Goal: Communication & Community: Answer question/provide support

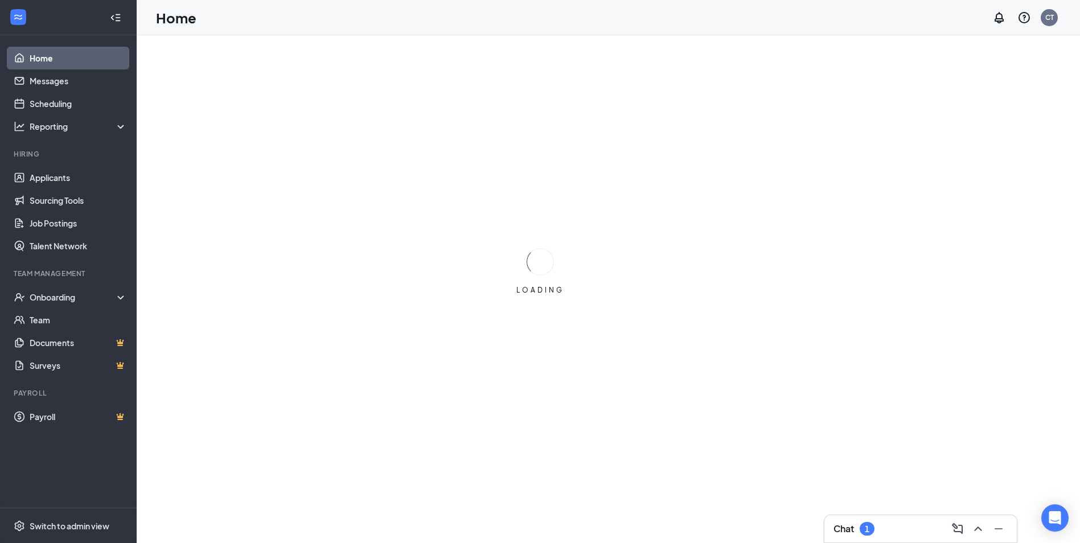
click at [906, 526] on div "Chat 1" at bounding box center [920, 528] width 192 height 27
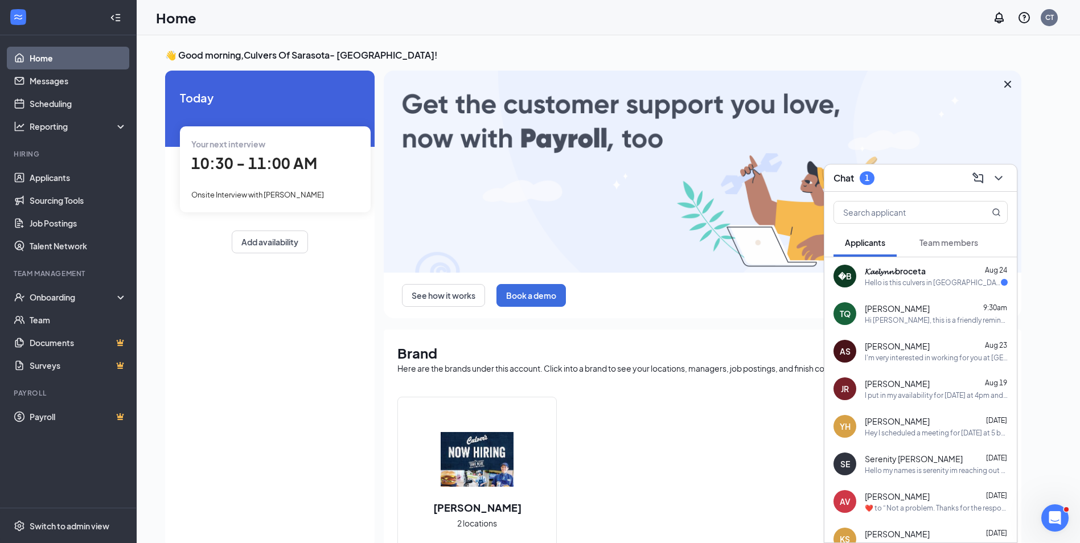
click at [940, 287] on div "�B 𝓚𝓪𝓮𝓵𝔂𝓷𝓷 broceta [DATE] Hello is this culvers in [GEOGRAPHIC_DATA]?" at bounding box center [920, 276] width 192 height 38
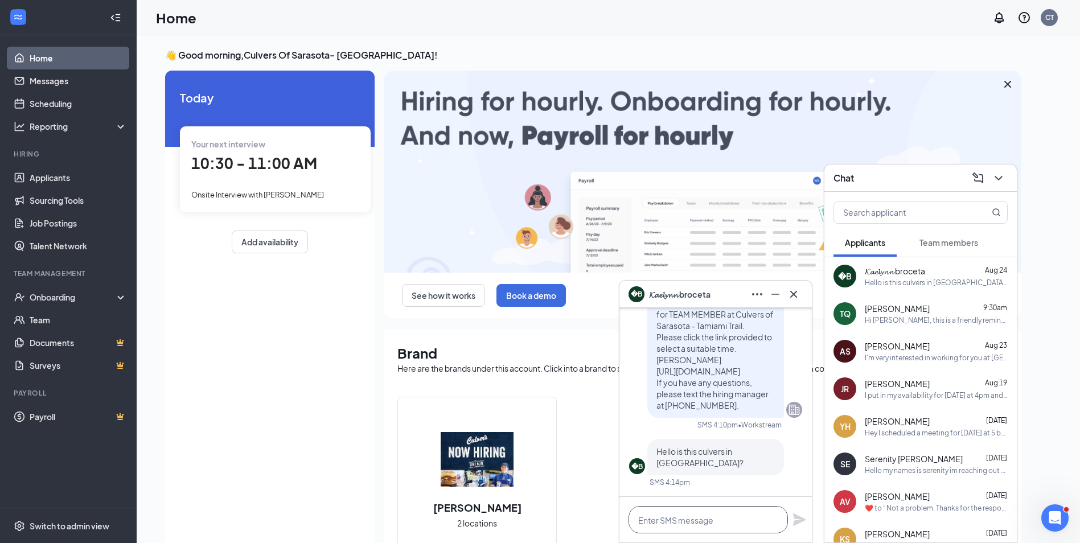
click at [725, 526] on textarea at bounding box center [707, 519] width 159 height 27
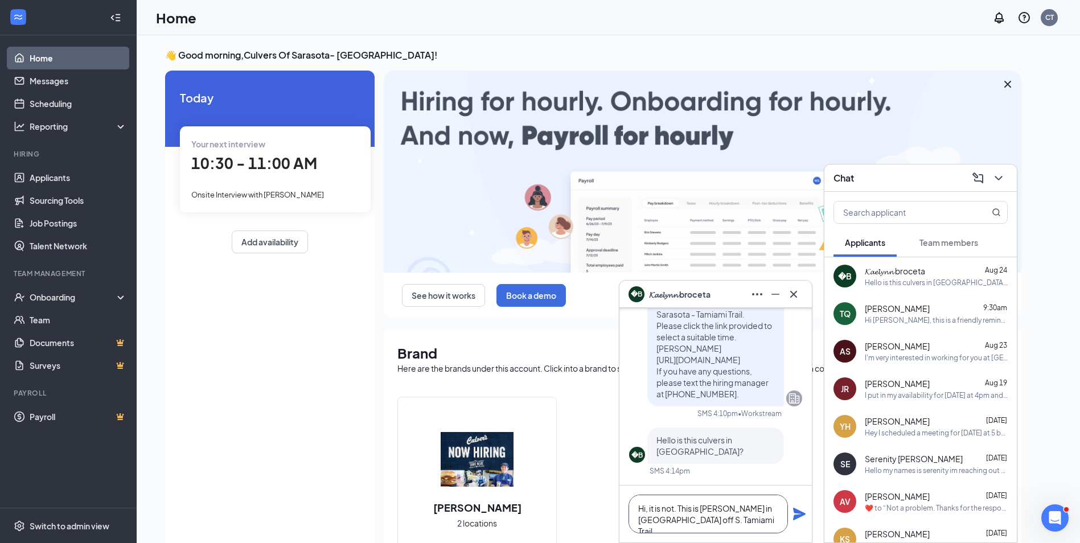
type textarea "Hi, it is not. This is [PERSON_NAME] in [GEOGRAPHIC_DATA] off S. Tamiami Trail"
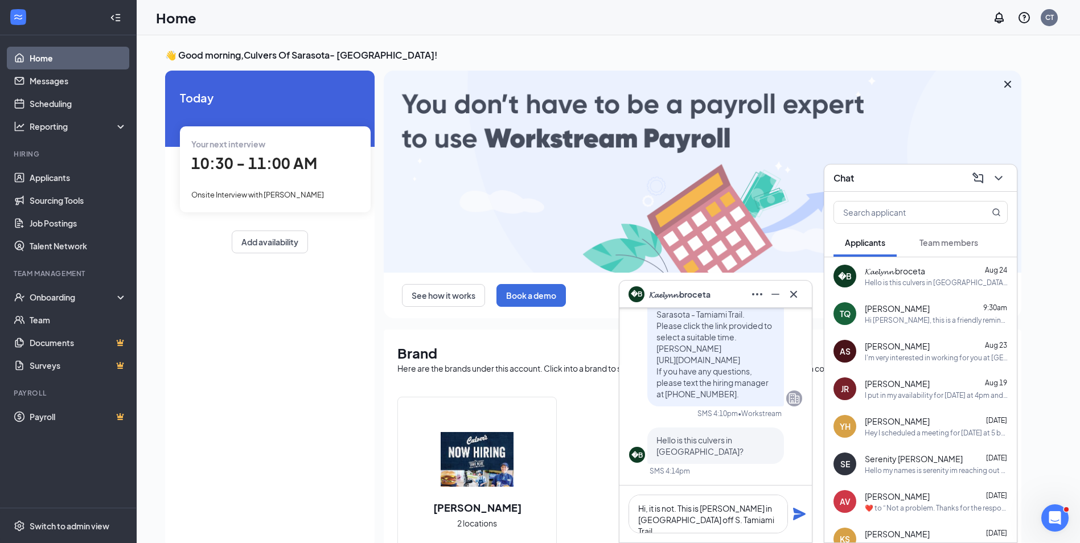
click at [801, 513] on icon "Plane" at bounding box center [799, 514] width 13 height 13
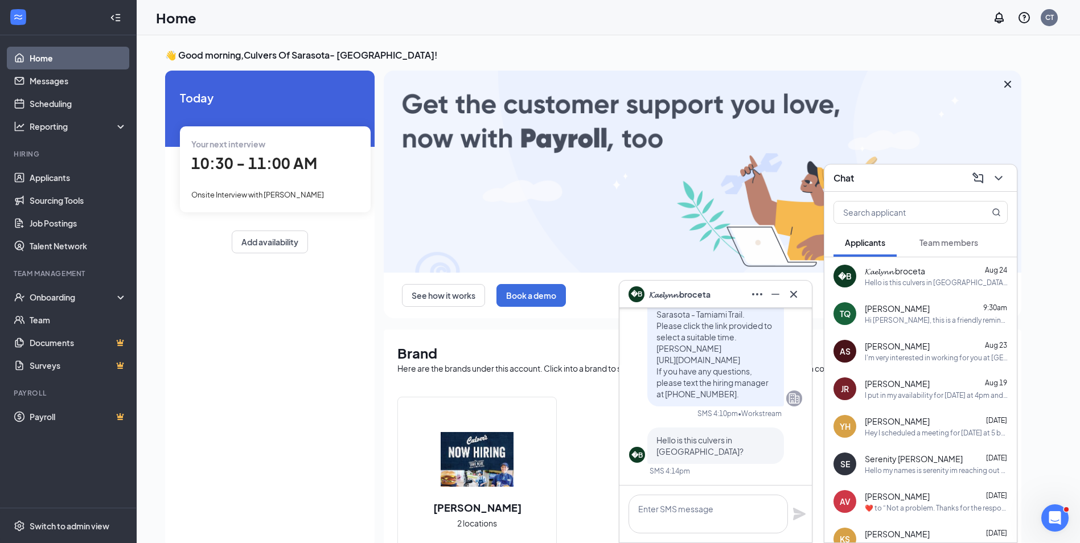
scroll to position [0, 0]
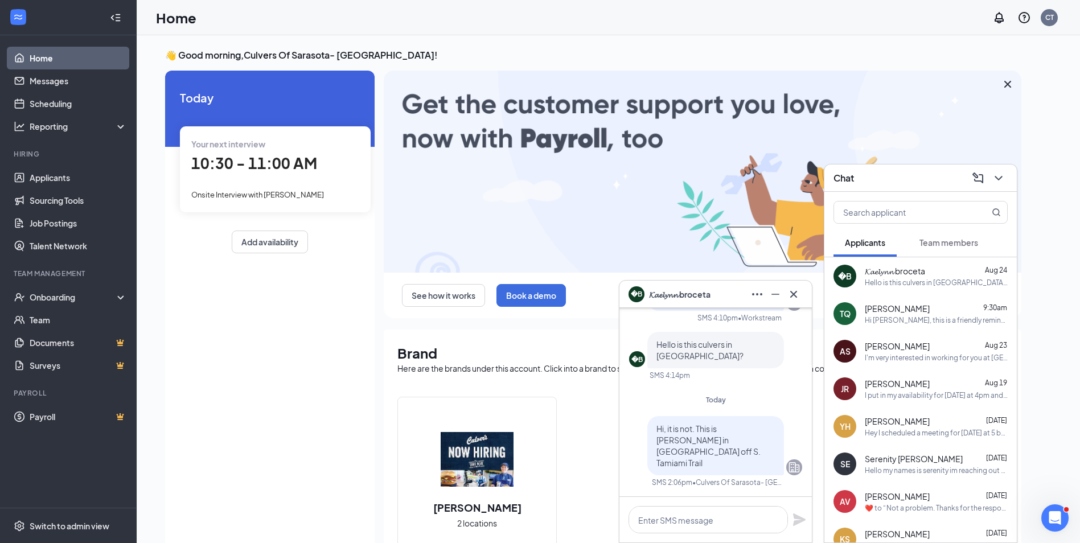
click at [924, 319] on div "Hi [PERSON_NAME], this is a friendly reminder. Your meeting with [PERSON_NAME] …" at bounding box center [935, 320] width 143 height 10
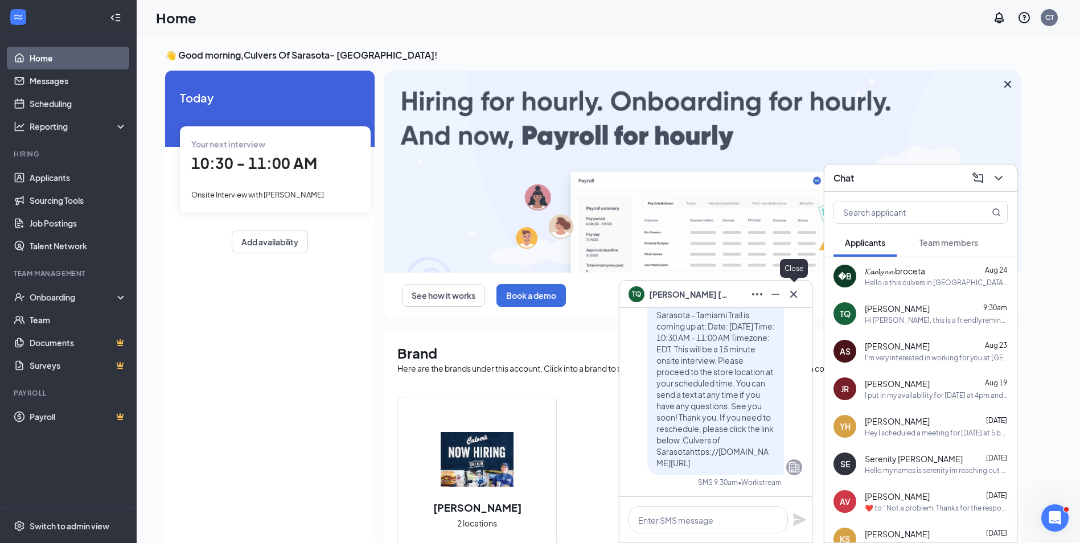
click at [795, 293] on icon "Cross" at bounding box center [793, 293] width 7 height 7
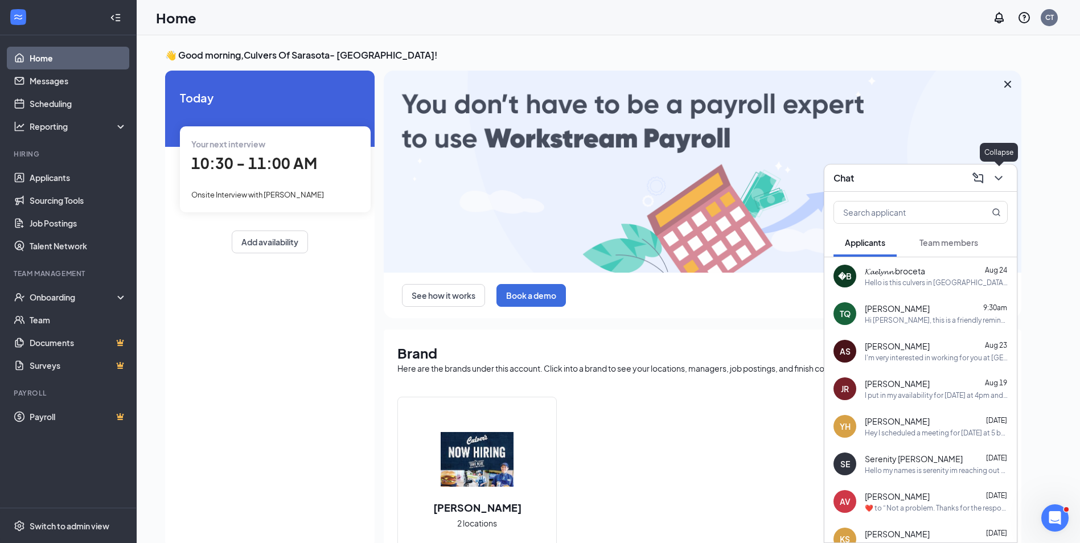
click at [994, 185] on button at bounding box center [998, 178] width 18 height 18
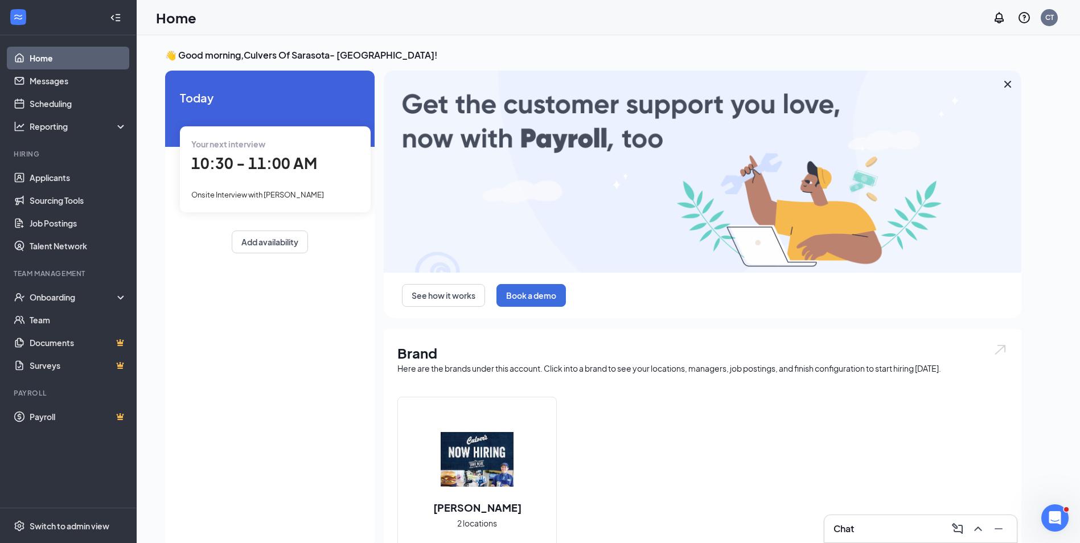
click at [76, 53] on link "Home" at bounding box center [78, 58] width 97 height 23
